Goal: Book appointment/travel/reservation

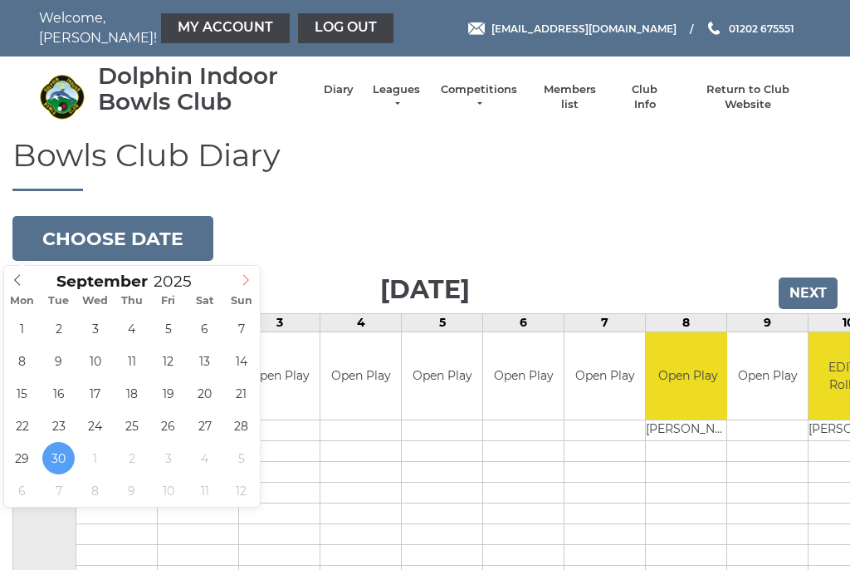
click at [243, 284] on icon at bounding box center [246, 280] width 12 height 12
type input "[DATE]"
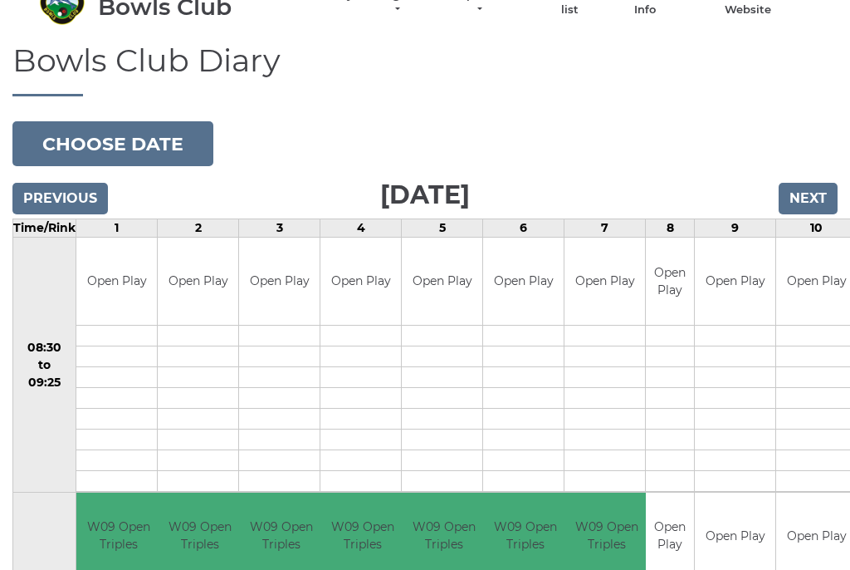
scroll to position [93, 0]
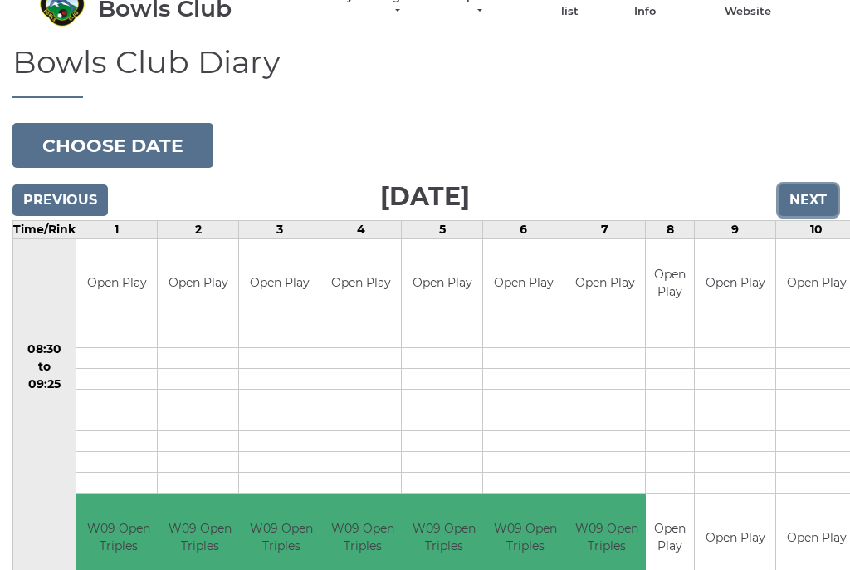
click at [808, 195] on input "Next" at bounding box center [808, 200] width 59 height 32
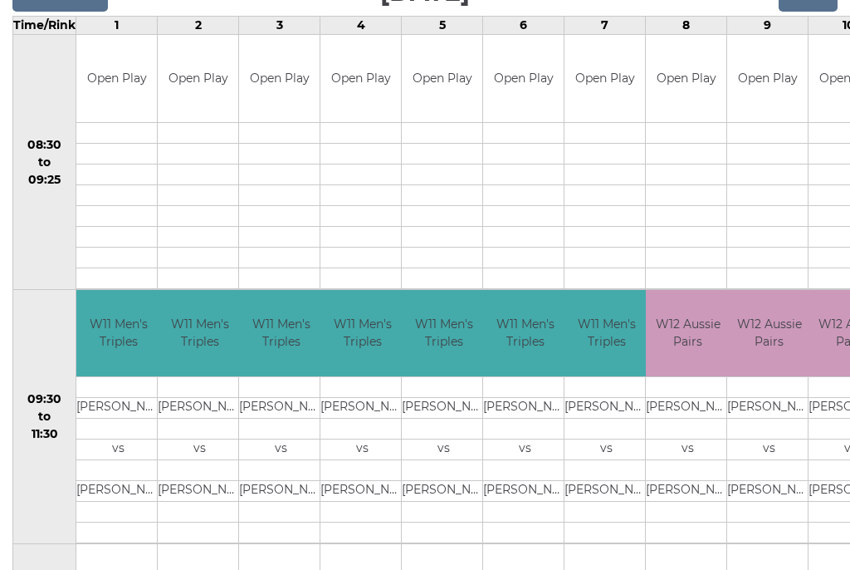
scroll to position [10, 0]
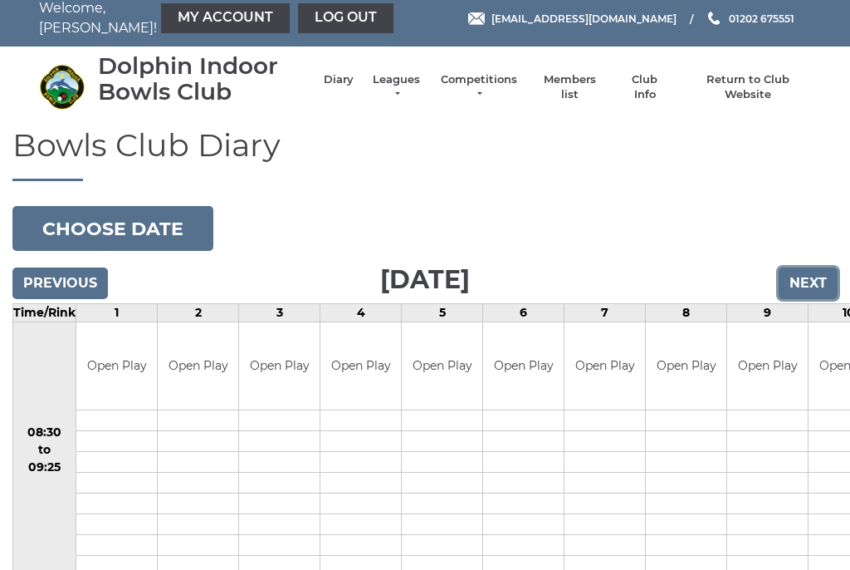
click at [811, 284] on input "Next" at bounding box center [808, 283] width 59 height 32
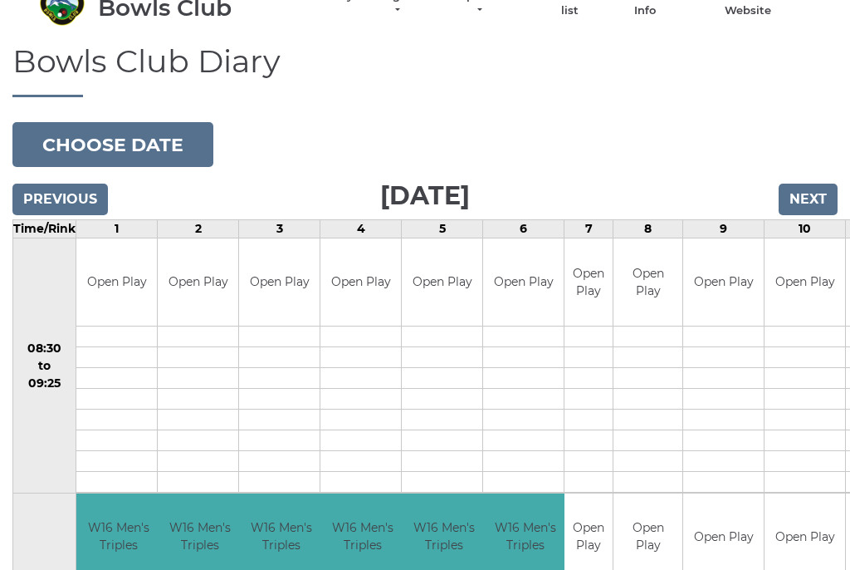
scroll to position [93, 0]
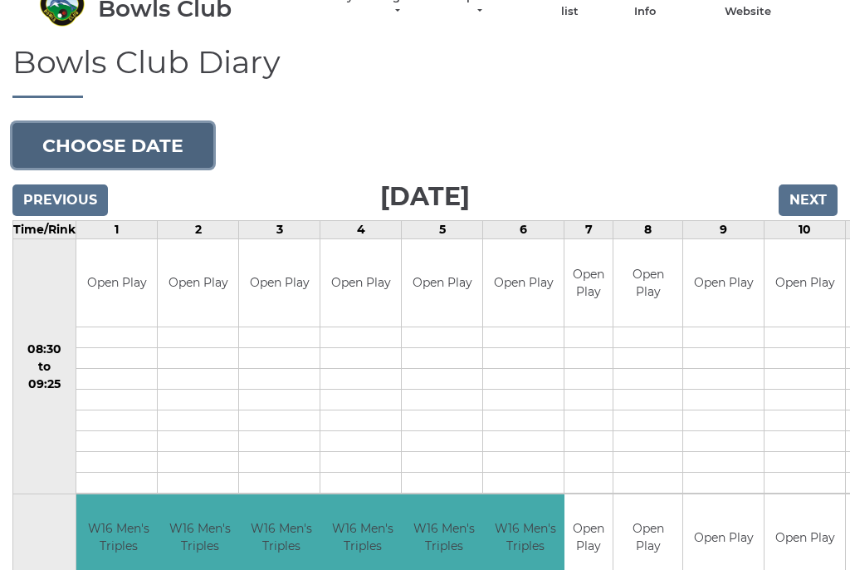
click at [119, 140] on button "Choose date" at bounding box center [112, 145] width 201 height 45
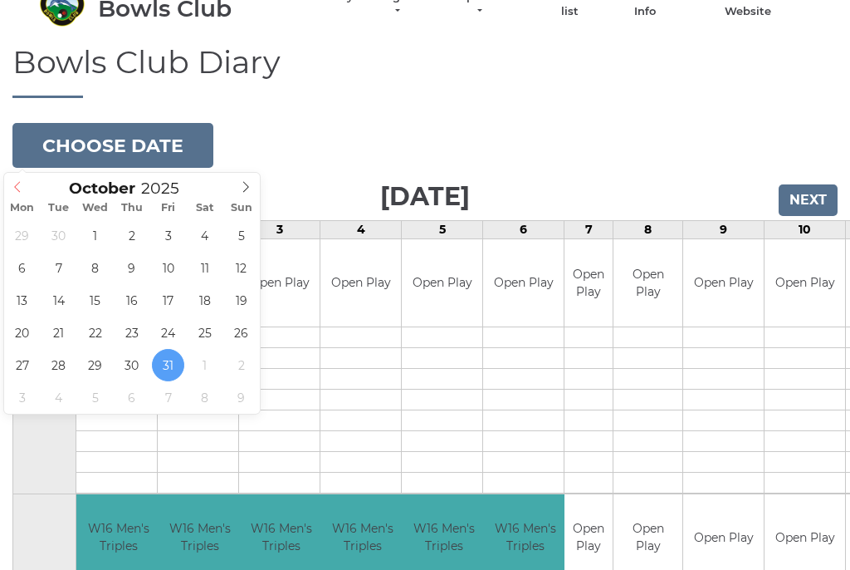
click at [12, 188] on icon at bounding box center [18, 187] width 12 height 12
type input "[DATE]"
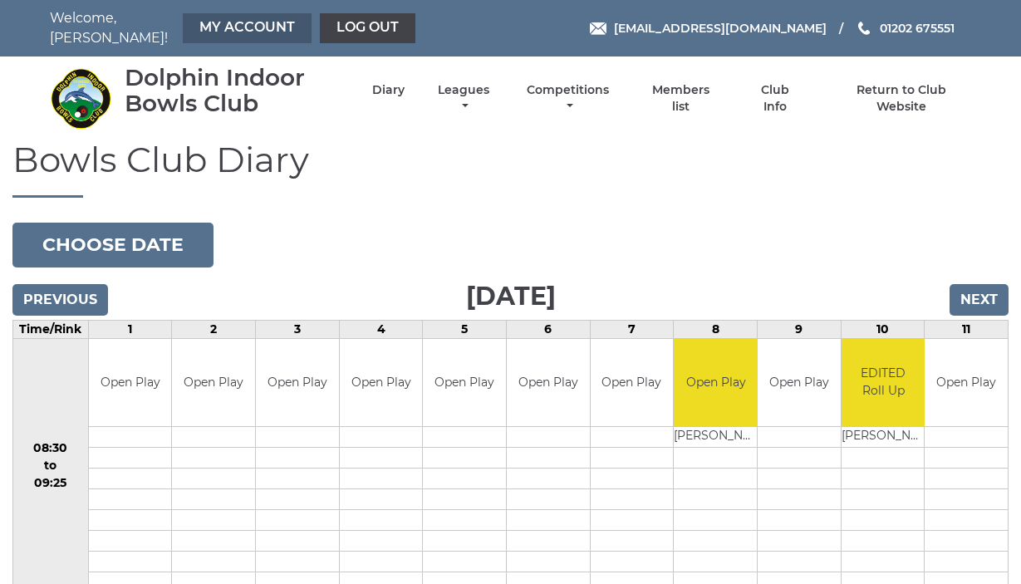
click at [234, 27] on link "My Account" at bounding box center [247, 28] width 129 height 30
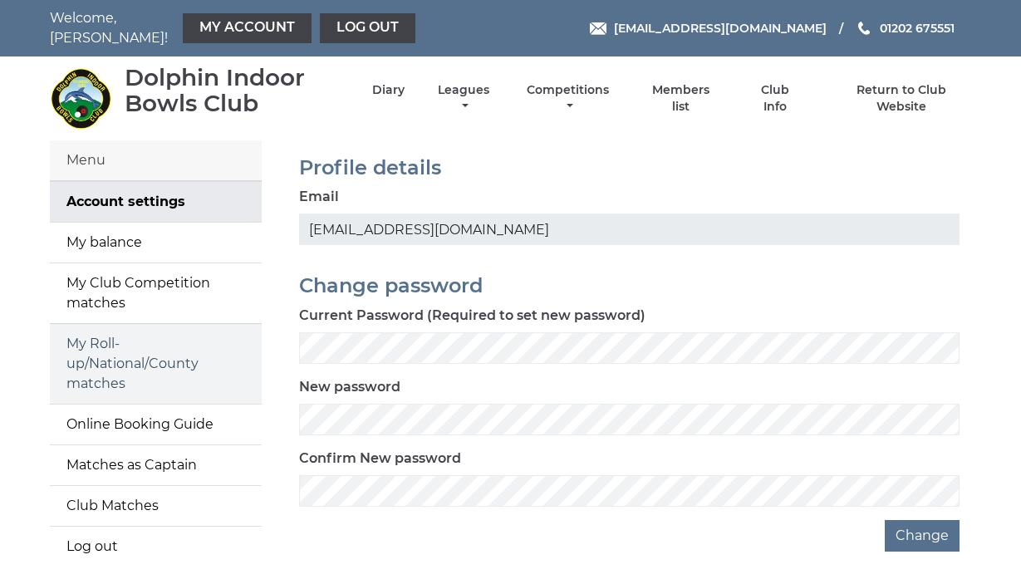
click at [141, 350] on link "My Roll-up/National/County matches" at bounding box center [156, 364] width 212 height 80
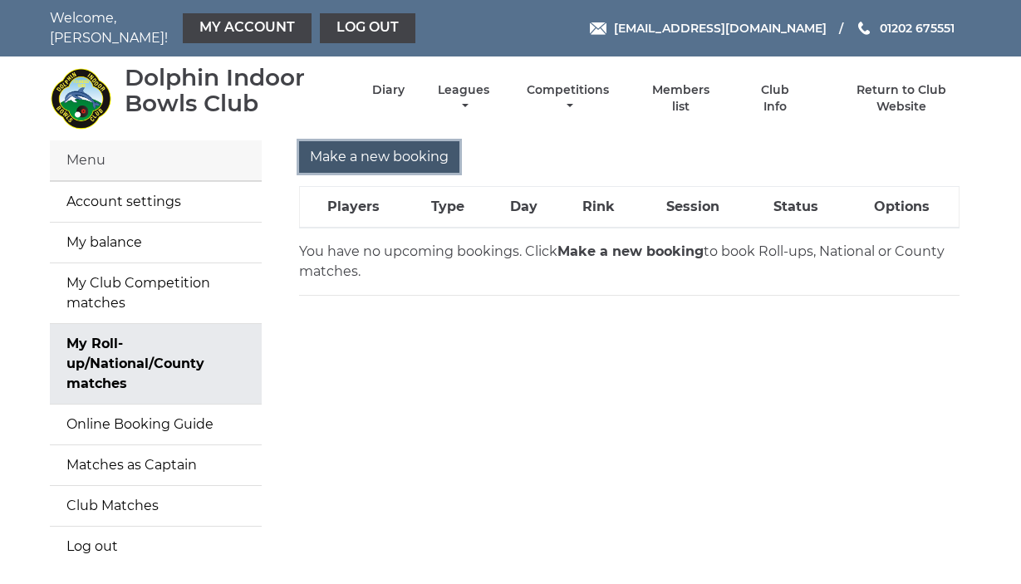
click at [380, 146] on input "Make a new booking" at bounding box center [379, 157] width 160 height 32
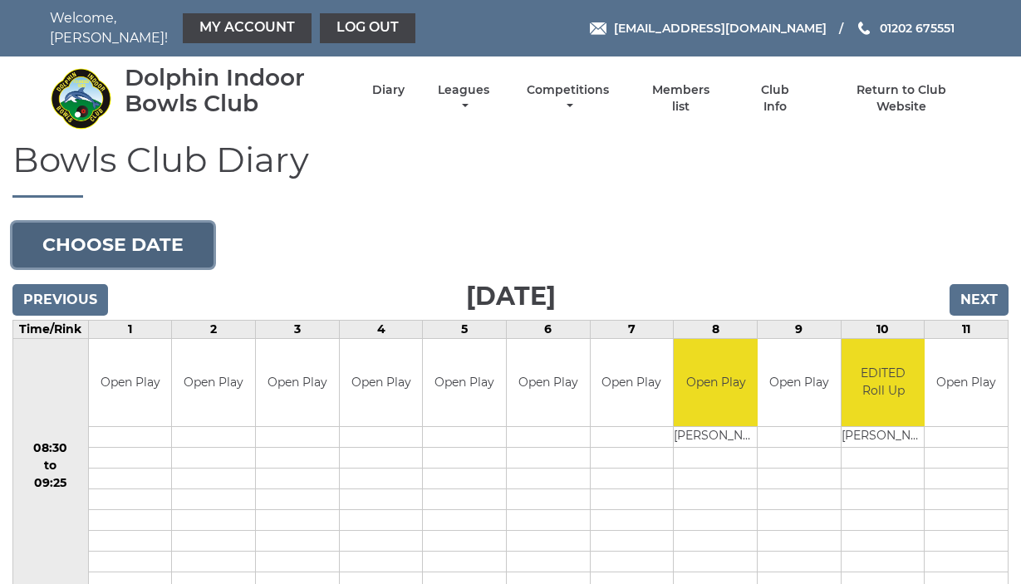
click at [156, 238] on button "Choose date" at bounding box center [112, 245] width 201 height 45
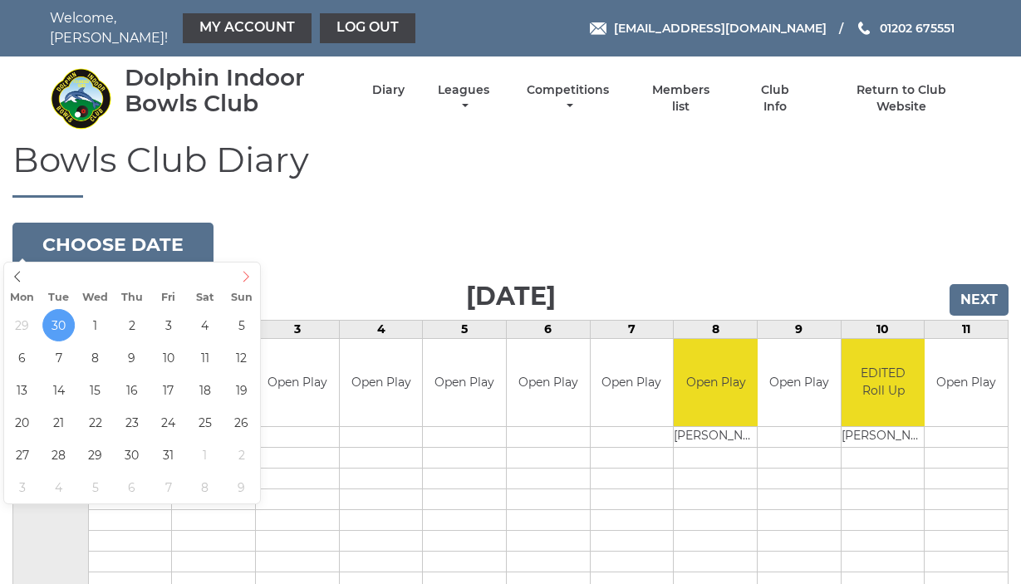
click at [248, 276] on icon at bounding box center [246, 277] width 6 height 11
type input "2025-10-31"
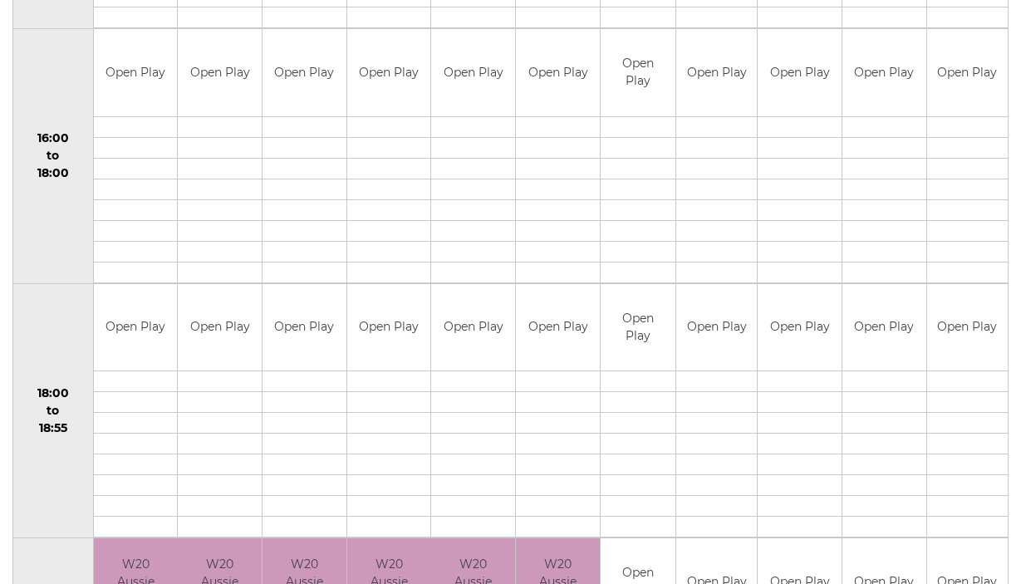
scroll to position [1329, 0]
click at [322, 261] on td at bounding box center [304, 271] width 84 height 21
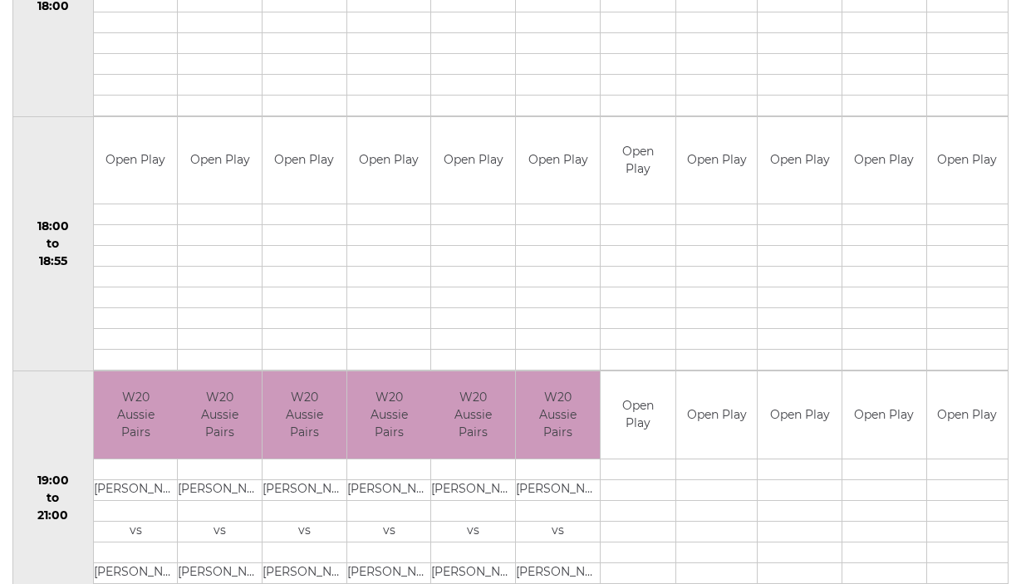
scroll to position [1568, 0]
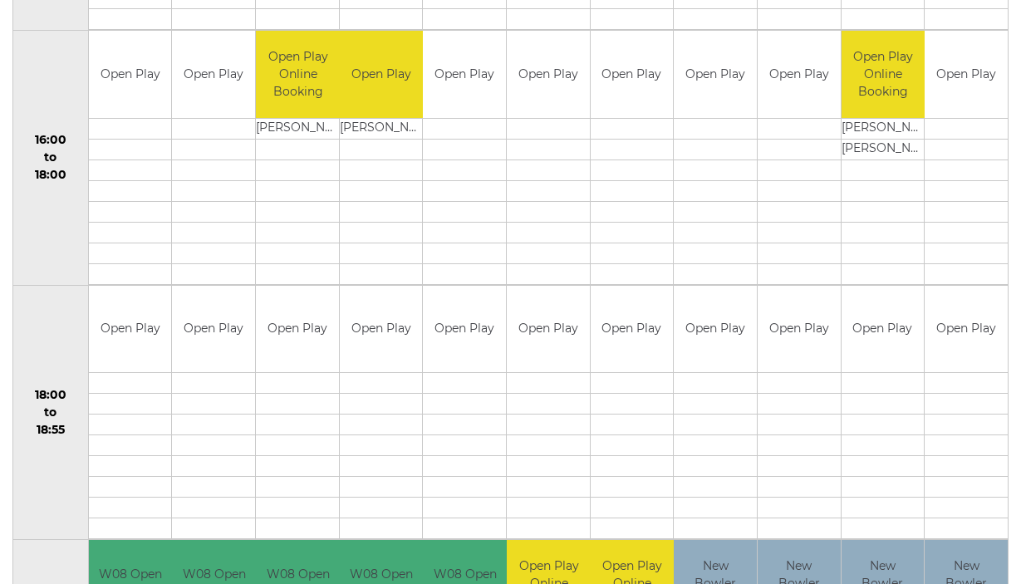
scroll to position [1329, 0]
